Goal: Information Seeking & Learning: Learn about a topic

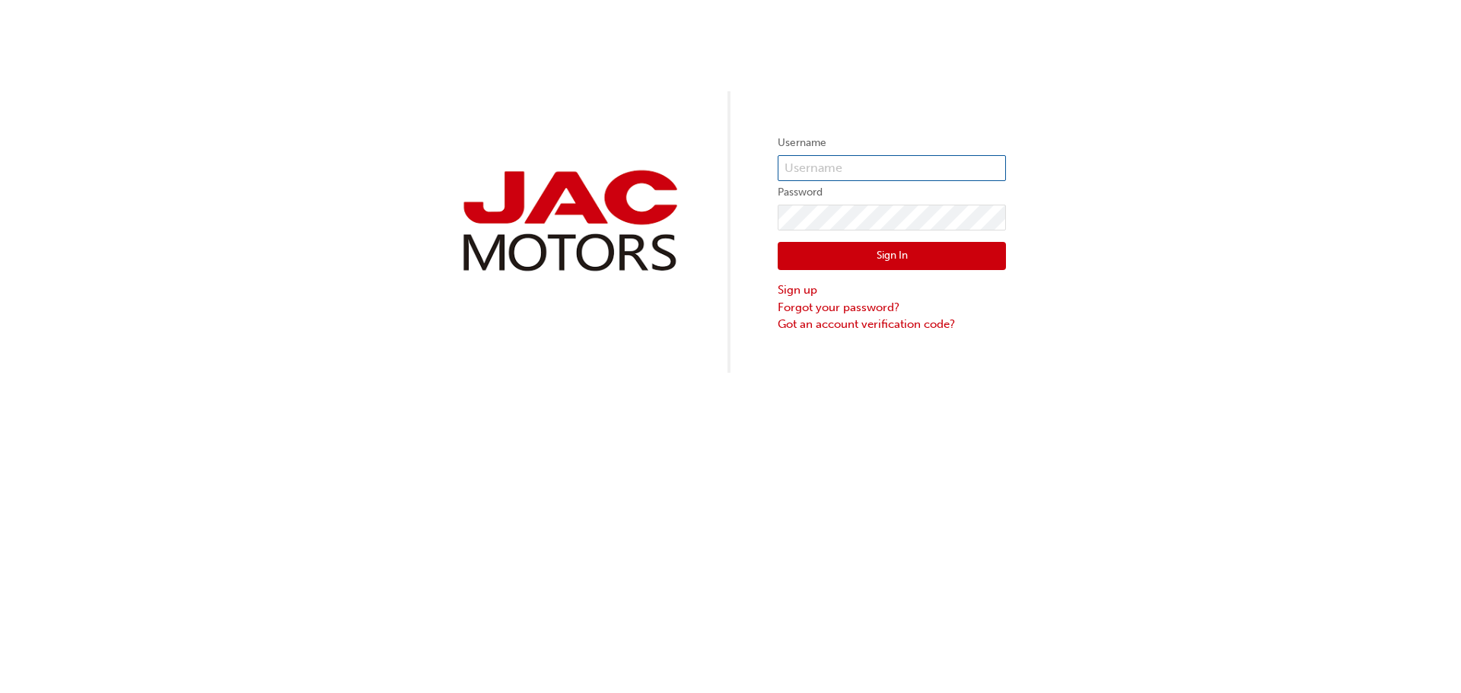
type input "NA0253"
click at [906, 245] on button "Sign In" at bounding box center [892, 256] width 228 height 29
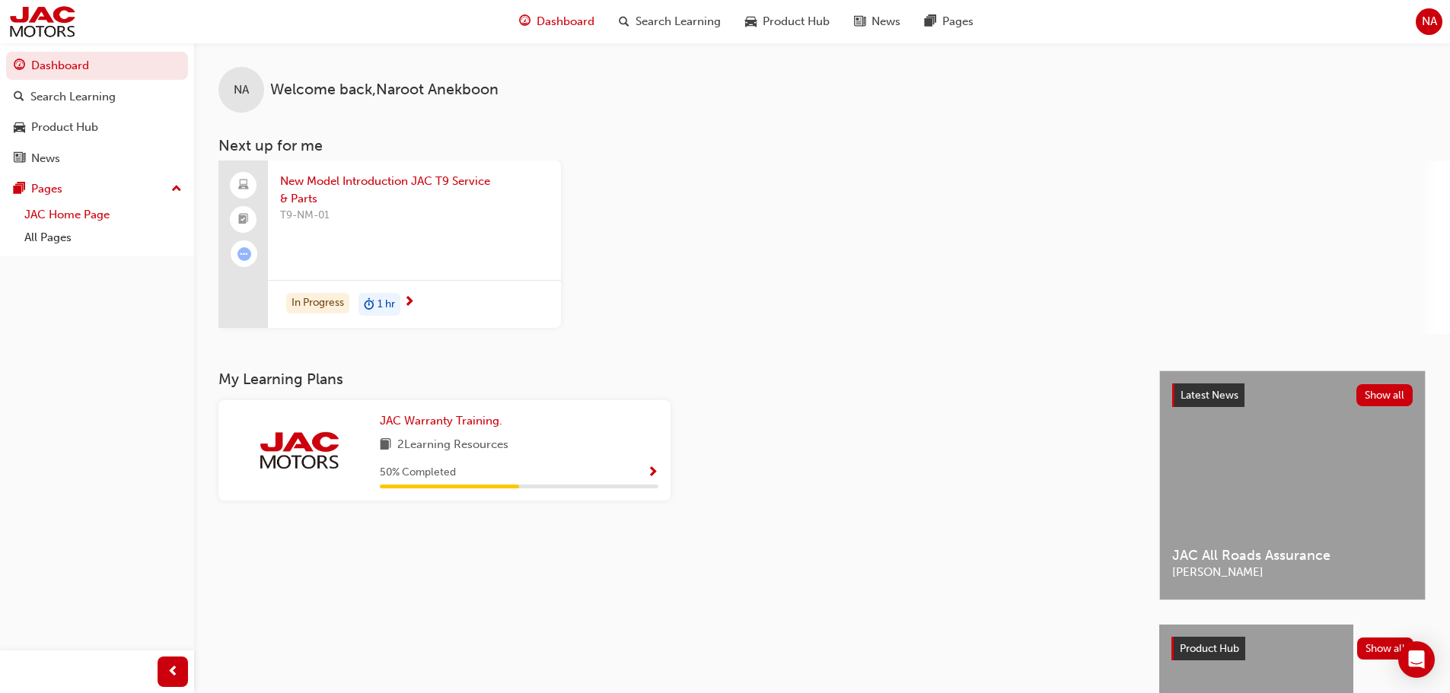
click at [84, 224] on link "JAC Home Page" at bounding box center [103, 215] width 170 height 24
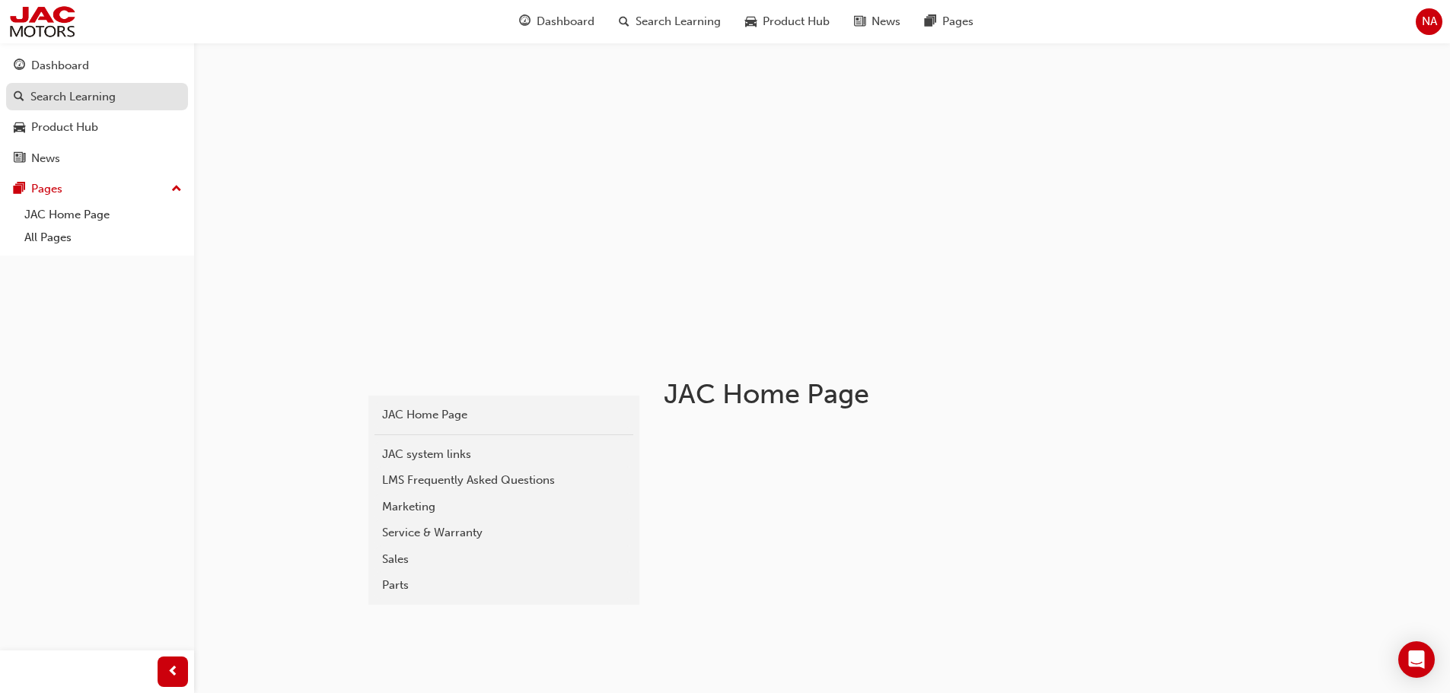
click at [88, 100] on div "Search Learning" at bounding box center [72, 97] width 85 height 18
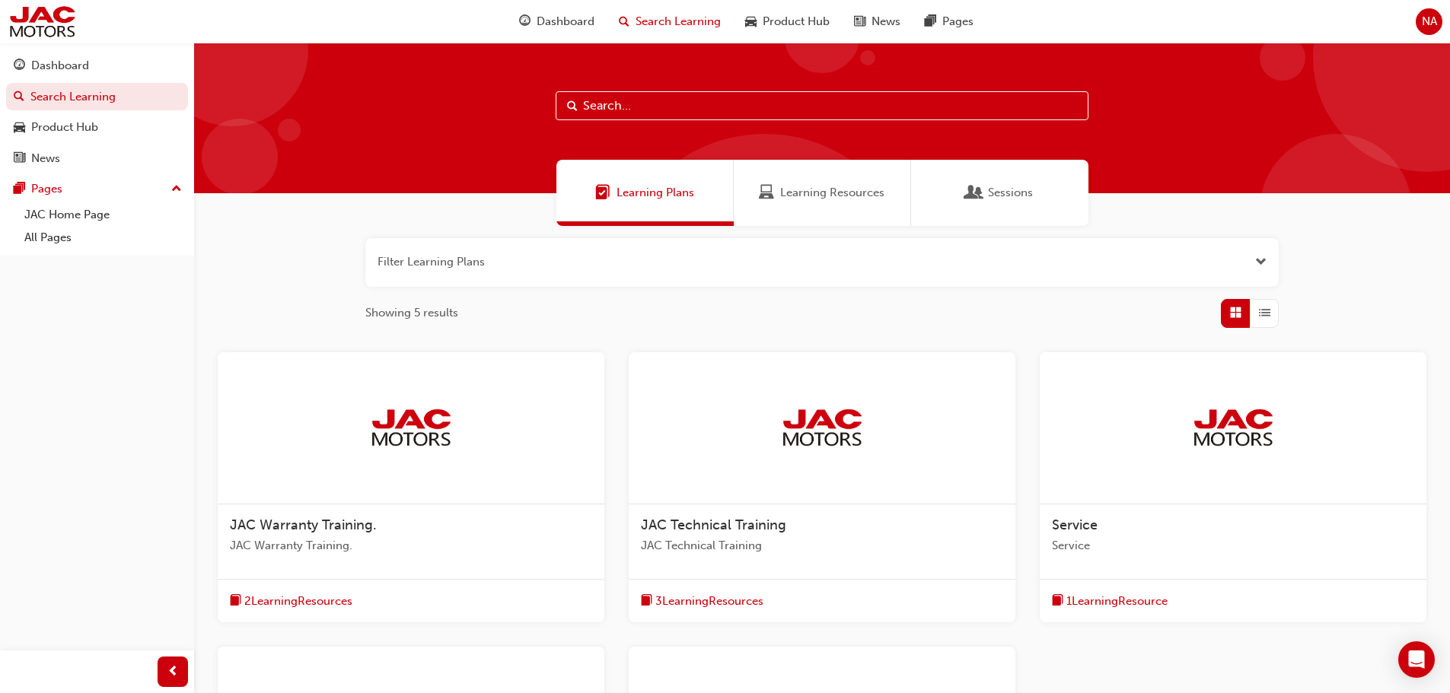
click at [796, 111] on input "text" at bounding box center [821, 105] width 533 height 29
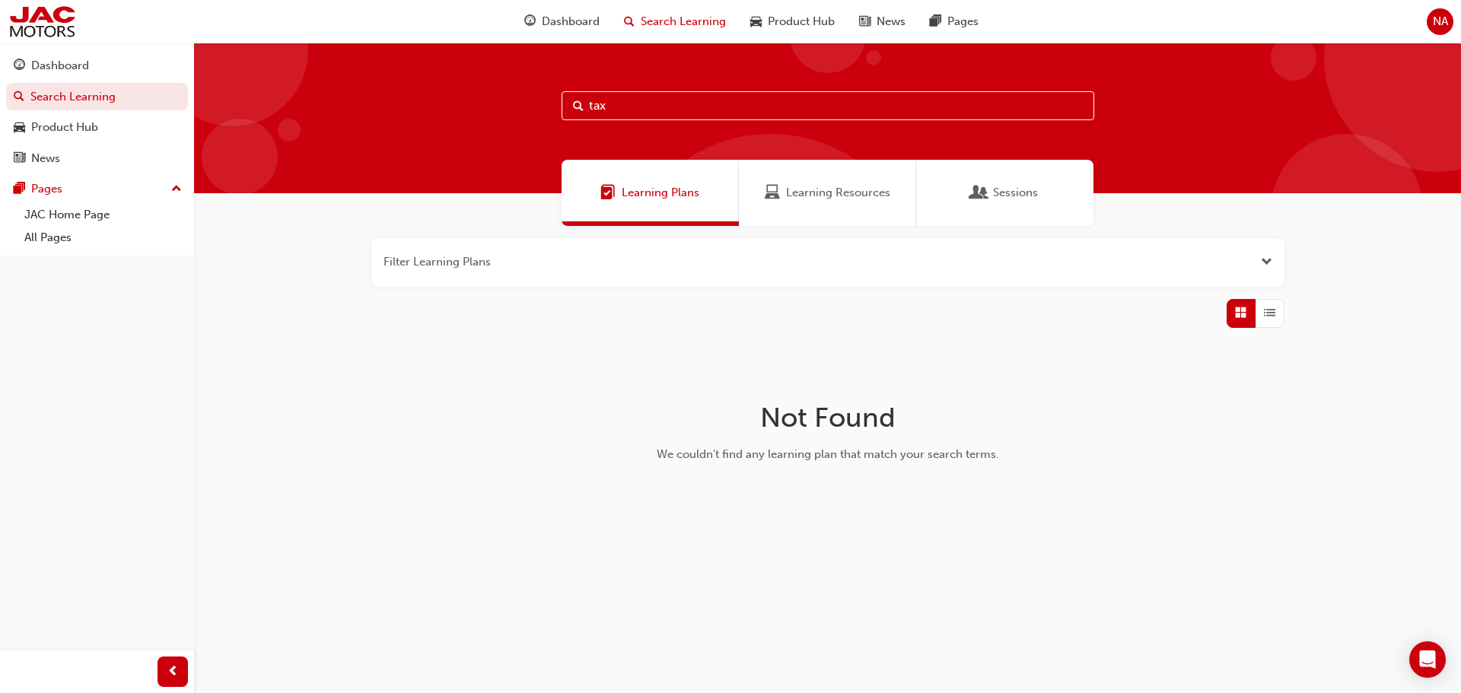
drag, startPoint x: 669, startPoint y: 99, endPoint x: 517, endPoint y: 111, distance: 152.7
click at [531, 119] on div "tax" at bounding box center [827, 118] width 1267 height 151
click at [641, 114] on input "rcti" at bounding box center [828, 105] width 533 height 29
paste input "Dealer credit"
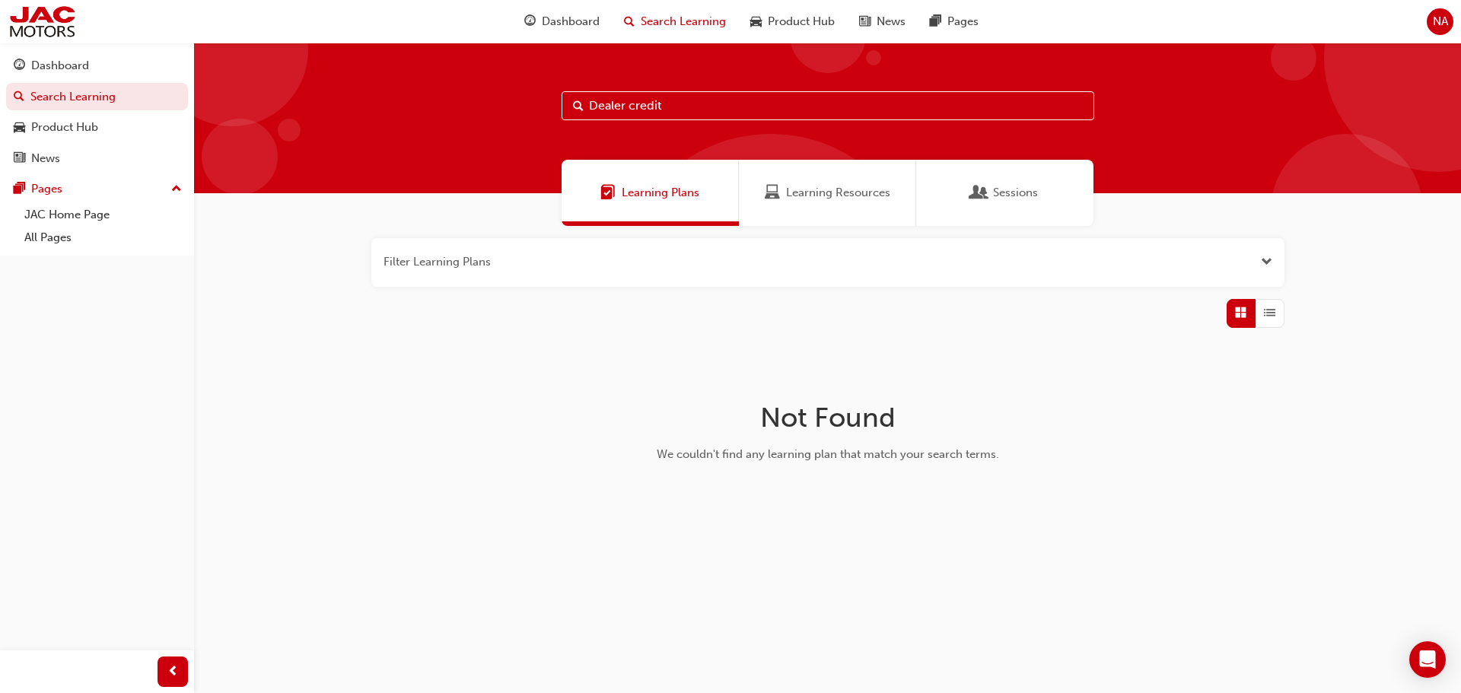
type input "Dealer credit"
